Goal: Register for event/course

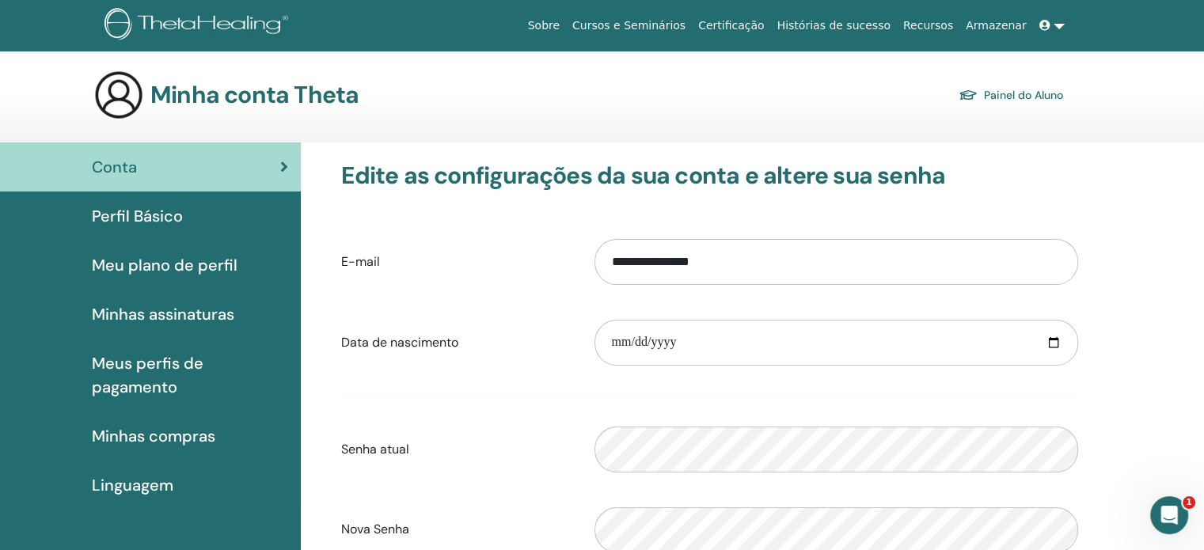
click at [234, 164] on div "Conta" at bounding box center [151, 167] width 276 height 24
click at [1031, 99] on link "Painel do Aluno" at bounding box center [1011, 95] width 105 height 22
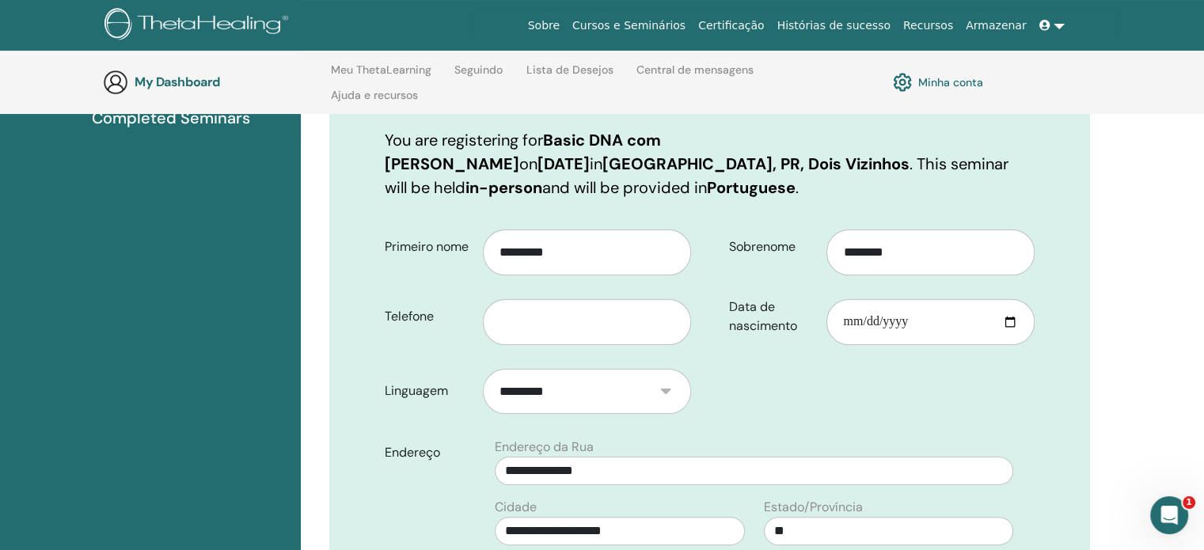
scroll to position [244, 0]
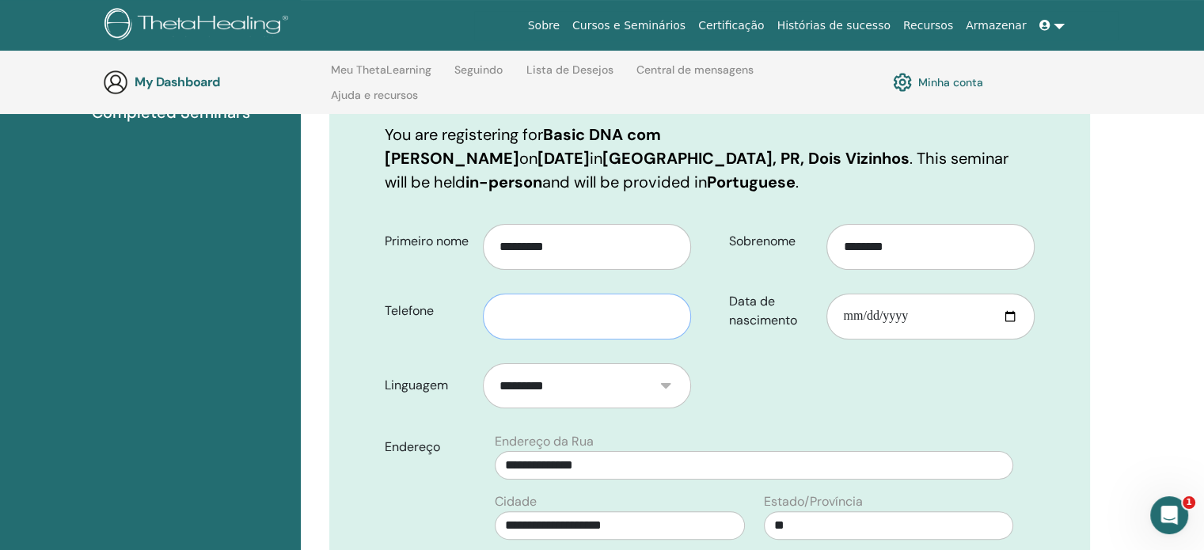
click at [506, 294] on input "text" at bounding box center [587, 317] width 208 height 46
type input "**********"
click at [862, 296] on input "Data de nascimento" at bounding box center [931, 317] width 208 height 46
type input "**********"
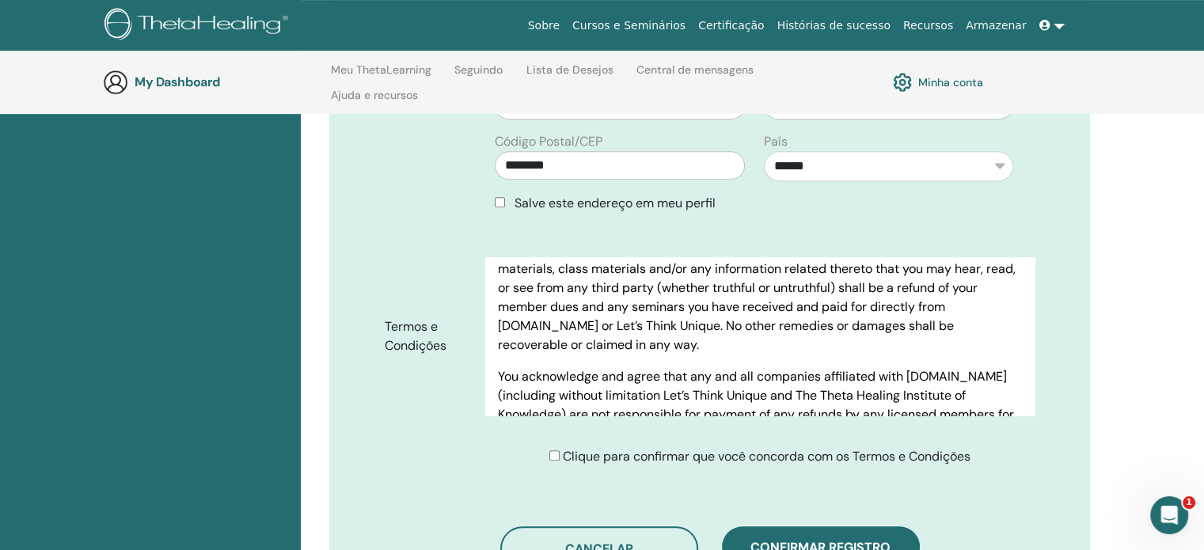
scroll to position [7946, 0]
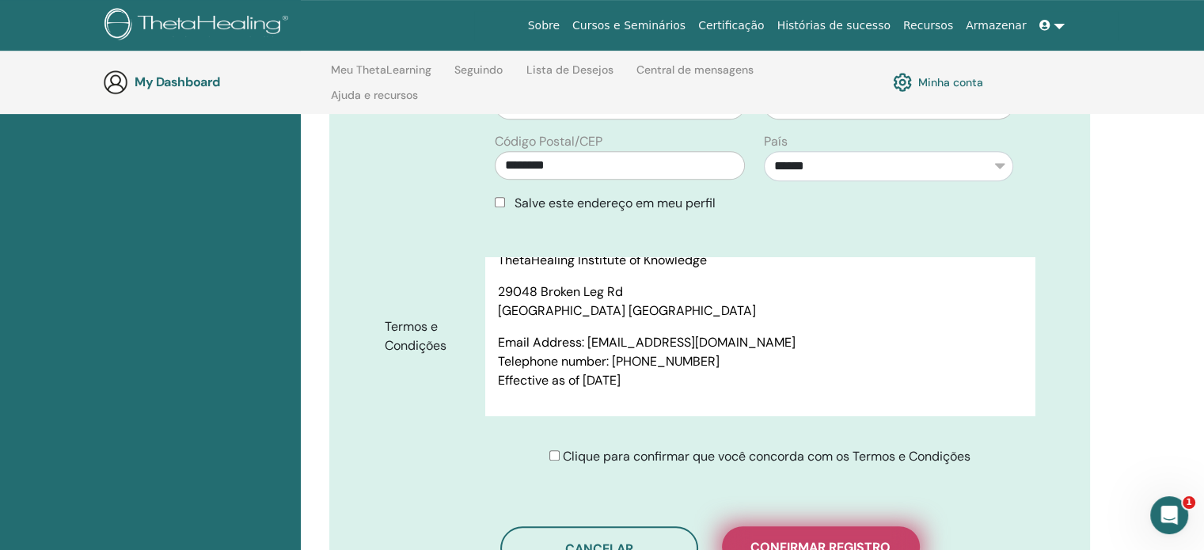
click at [803, 539] on span "Confirmar registro" at bounding box center [821, 547] width 140 height 17
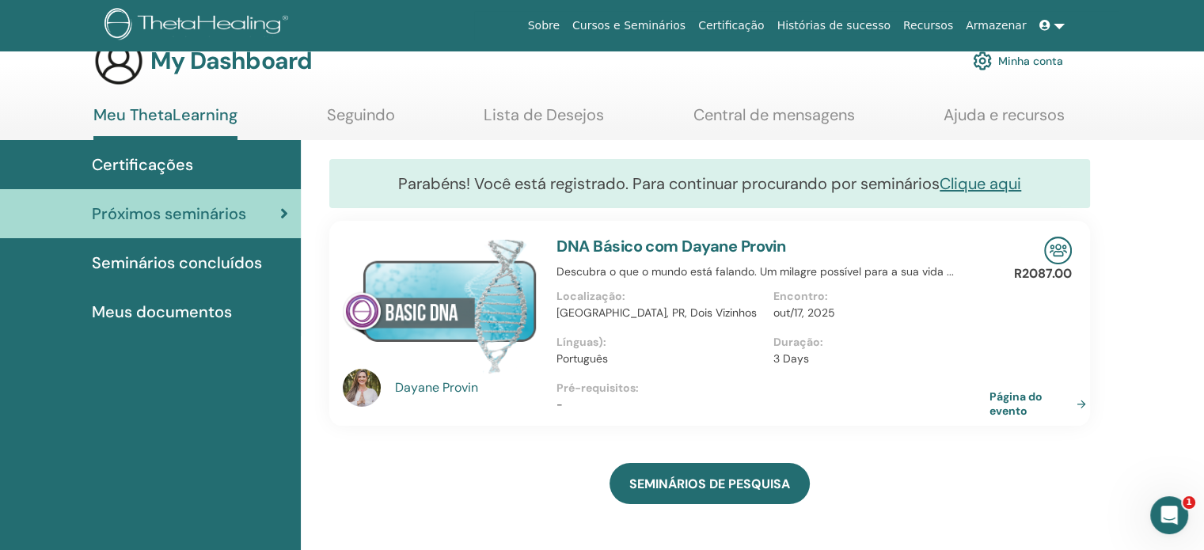
scroll to position [32, 0]
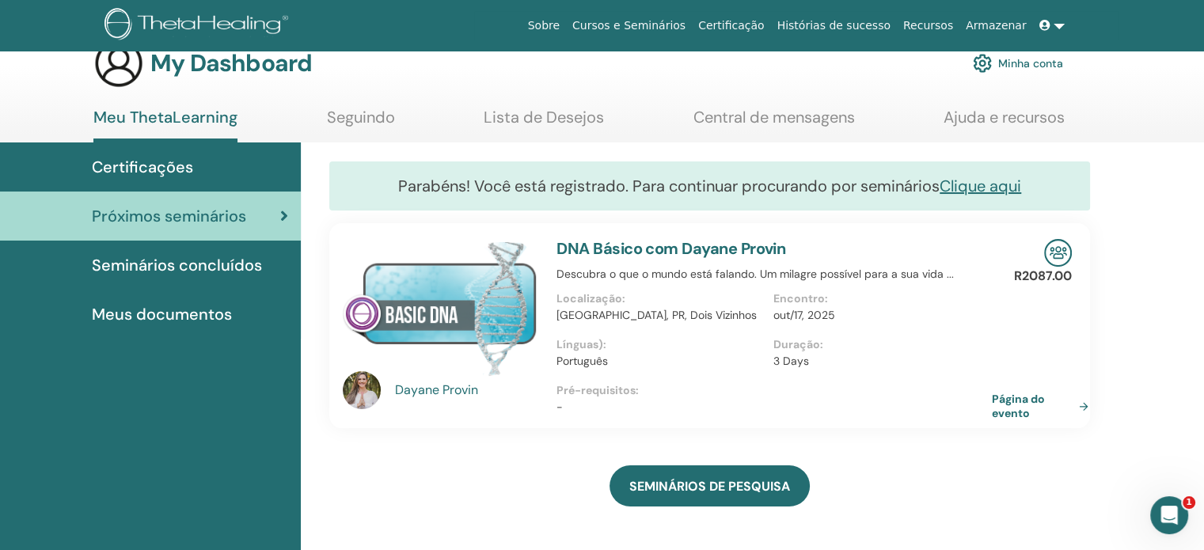
click at [1009, 410] on link "Página do evento" at bounding box center [1043, 406] width 103 height 29
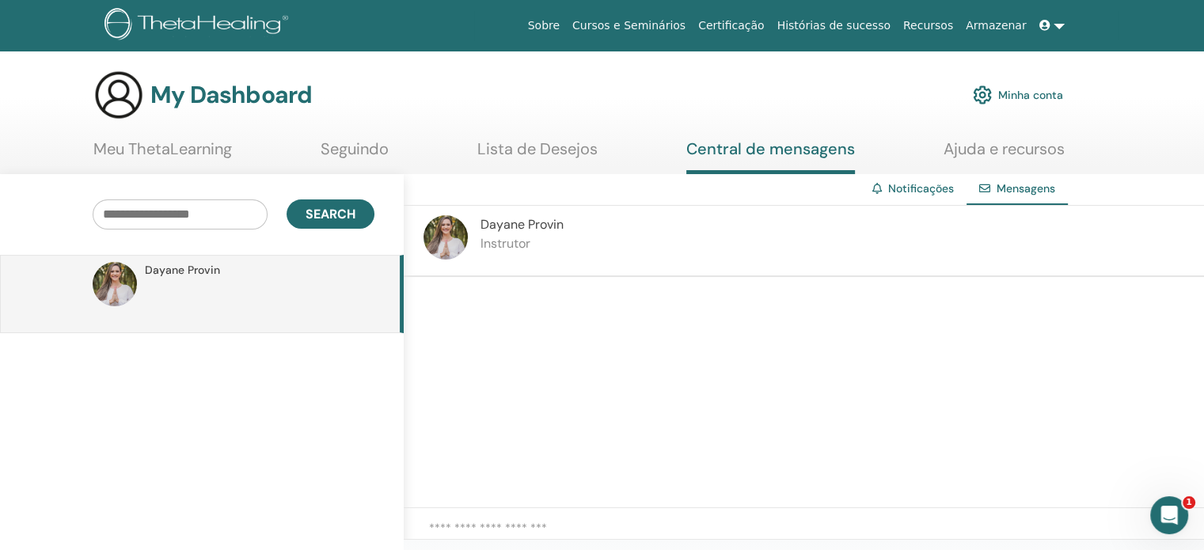
click at [504, 147] on link "Lista de Desejos" at bounding box center [538, 154] width 120 height 31
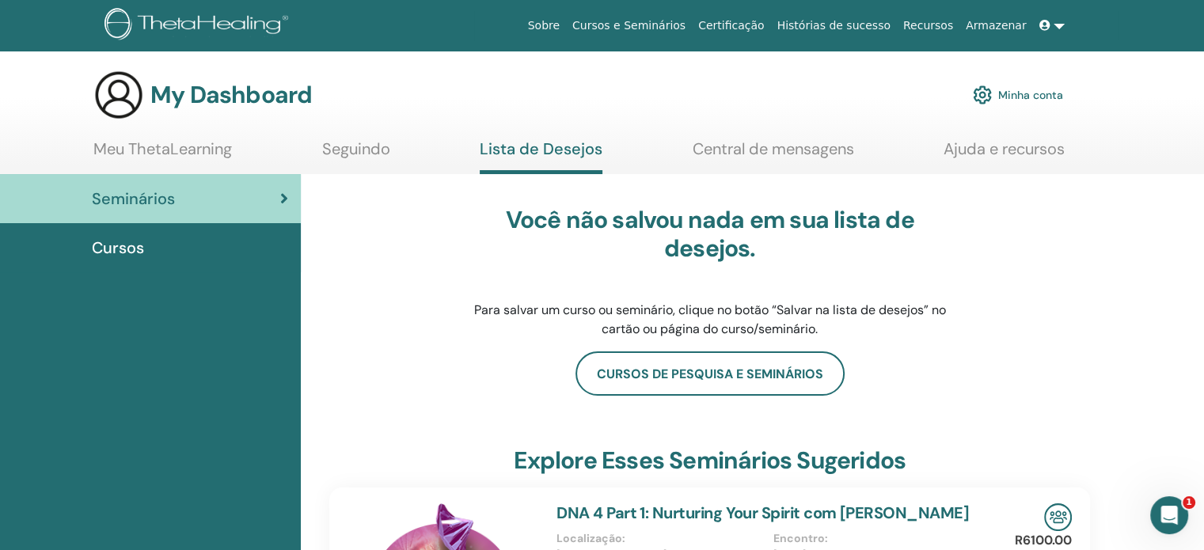
click at [212, 251] on div "Cursos" at bounding box center [151, 248] width 276 height 24
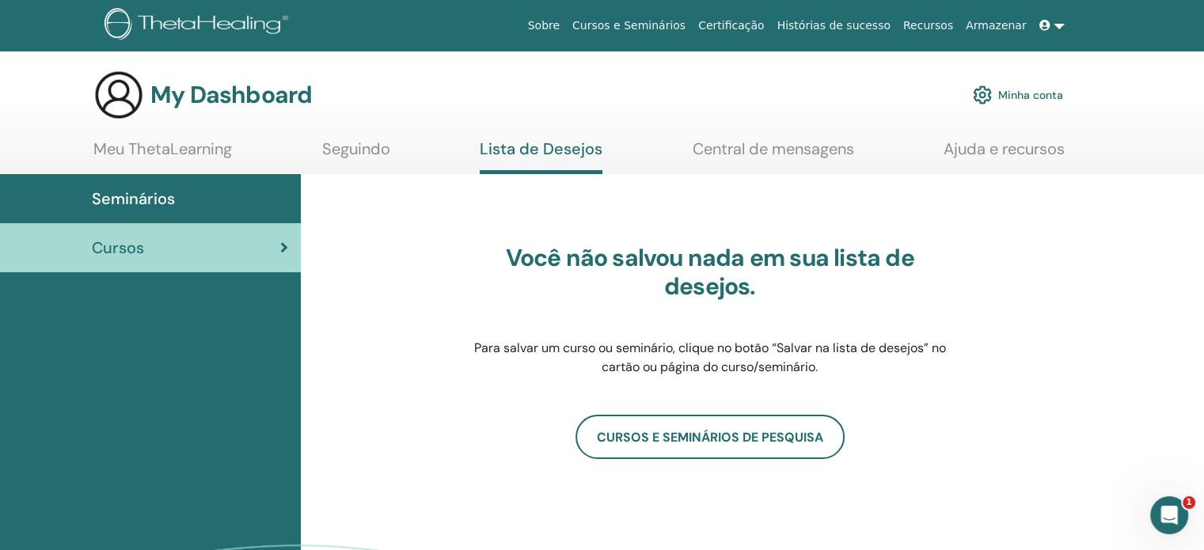
click at [146, 146] on link "Meu ThetaLearning" at bounding box center [162, 154] width 139 height 31
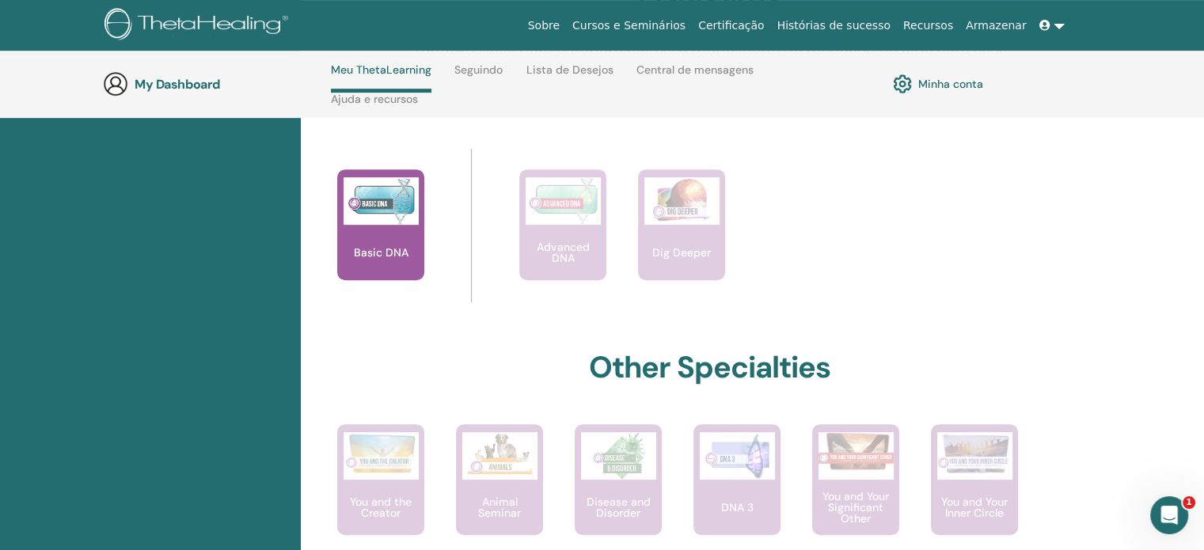
scroll to position [641, 0]
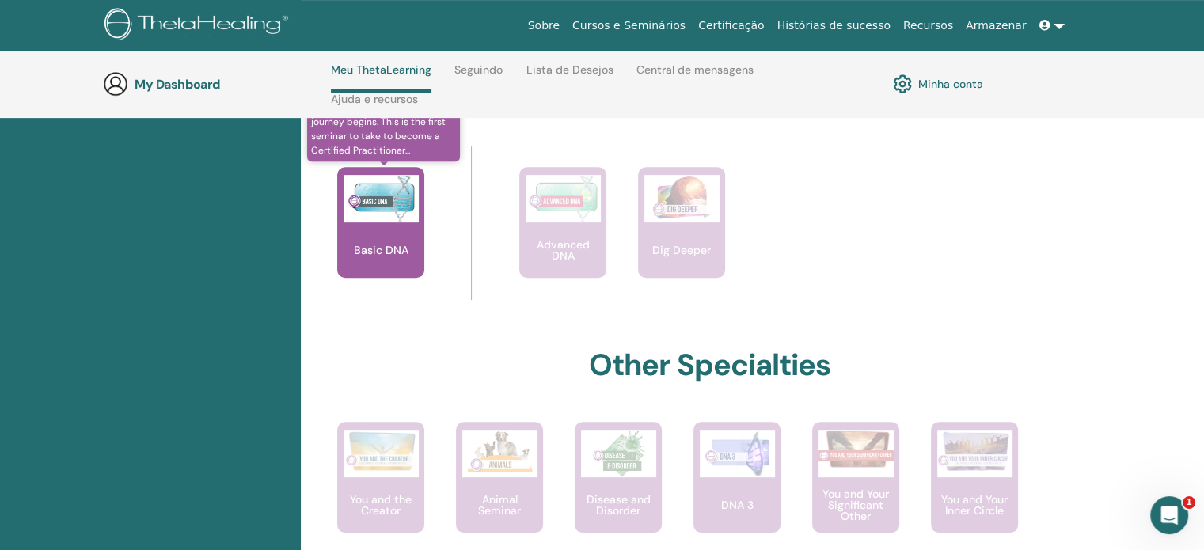
click at [365, 256] on p "Basic DNA" at bounding box center [381, 250] width 67 height 11
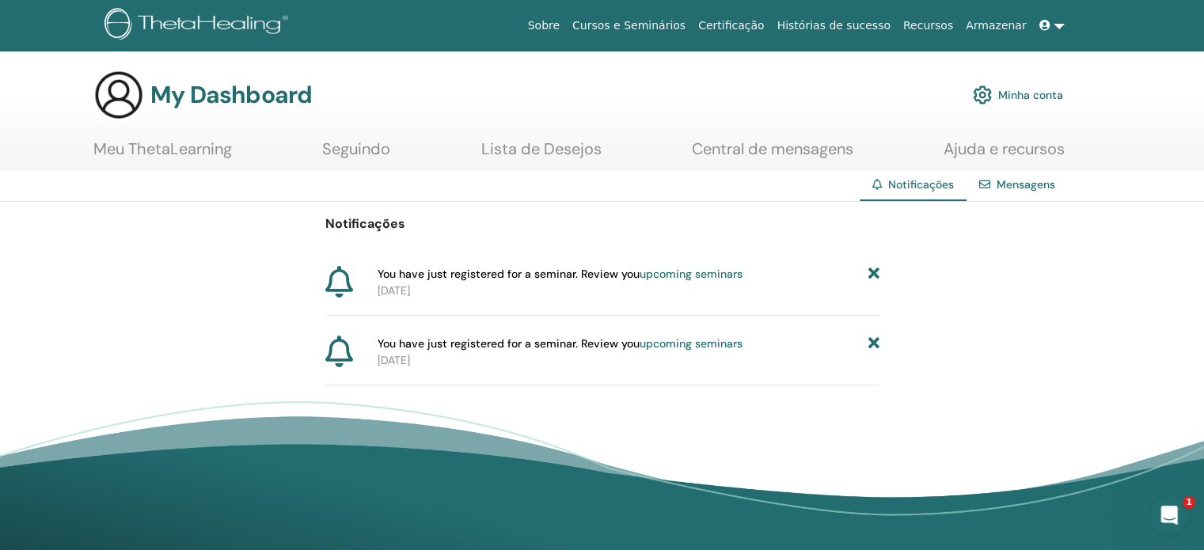
click at [661, 29] on link "Cursos e Seminários" at bounding box center [629, 25] width 126 height 29
